Goal: Find specific page/section: Find specific page/section

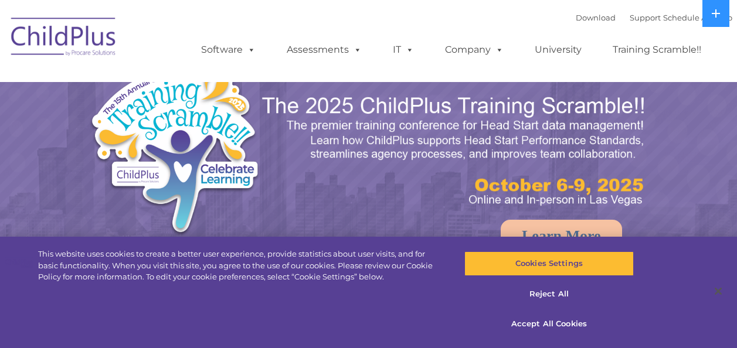
select select "MEDIUM"
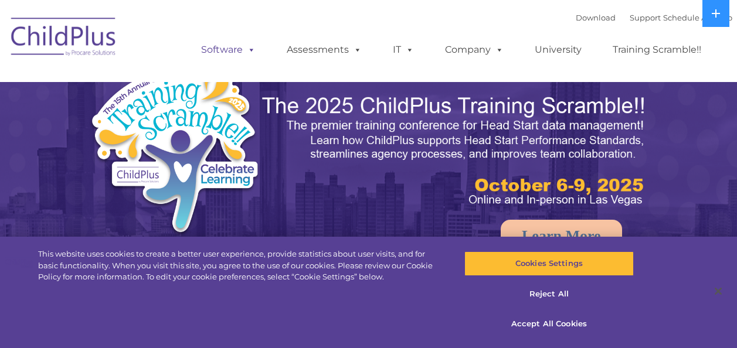
select select "MEDIUM"
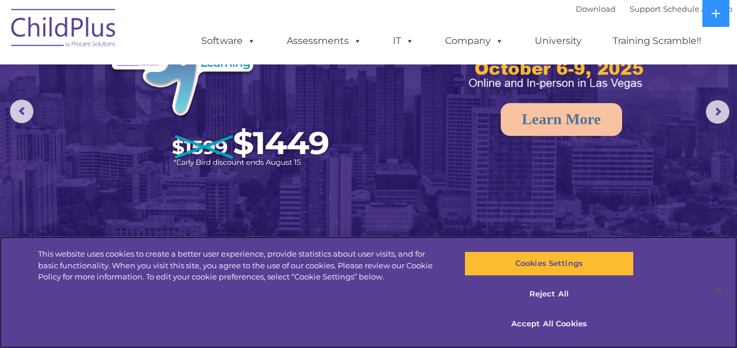
scroll to position [479, 0]
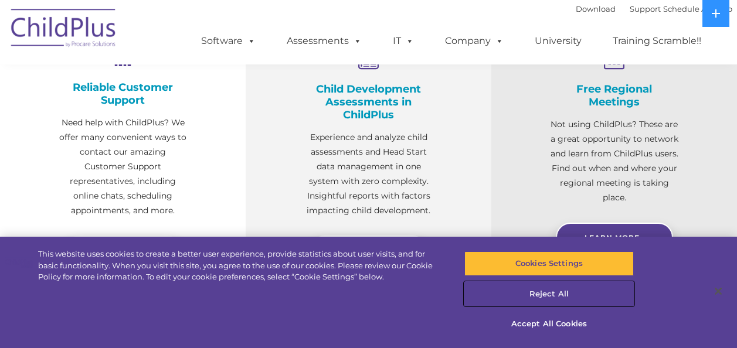
click at [546, 296] on button "Reject All" at bounding box center [548, 294] width 169 height 25
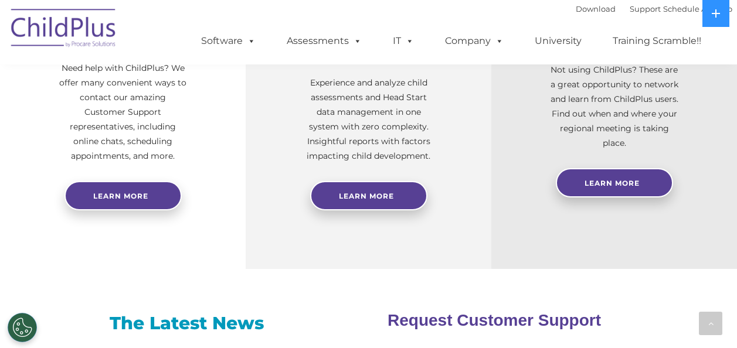
scroll to position [539, 0]
